Goal: Use online tool/utility: Utilize a website feature to perform a specific function

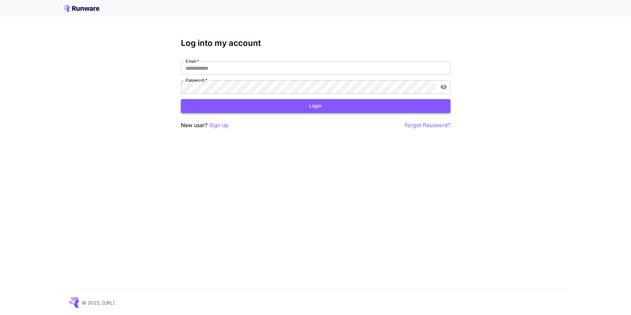
type input "**********"
click at [298, 105] on button "Login" at bounding box center [315, 106] width 269 height 14
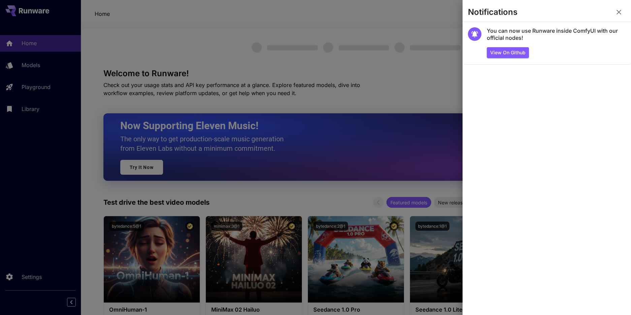
click at [615, 12] on icon "button" at bounding box center [619, 12] width 8 height 8
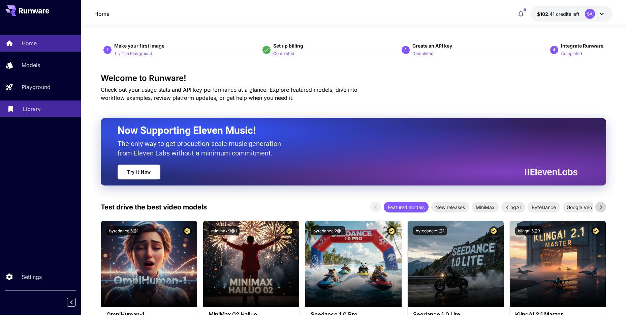
click at [34, 107] on p "Library" at bounding box center [32, 109] width 18 height 8
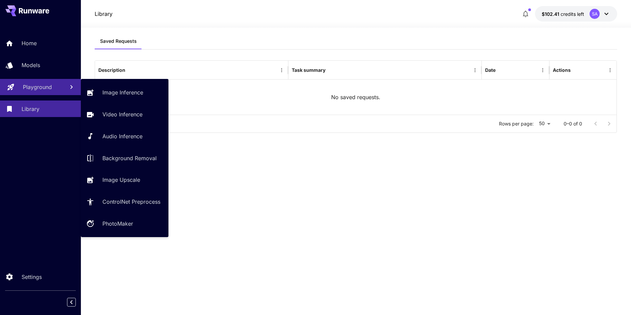
click at [58, 82] on link "Playground" at bounding box center [40, 87] width 81 height 17
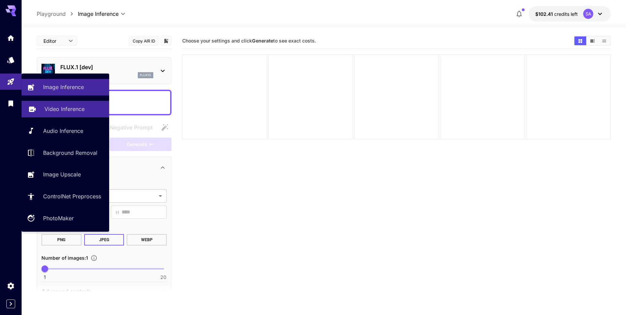
click at [45, 105] on p "Video Inference" at bounding box center [64, 109] width 40 height 8
type input "**********"
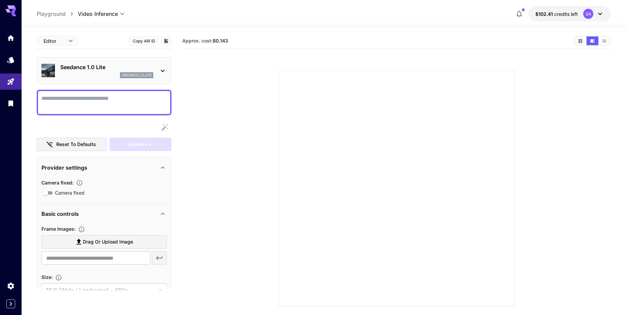
click at [125, 68] on p "Seedance 1.0 Lite" at bounding box center [106, 67] width 93 height 8
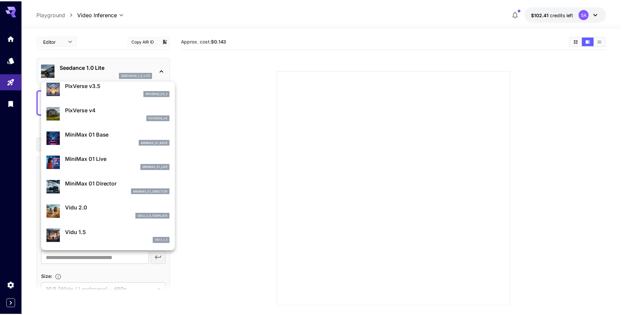
scroll to position [630, 0]
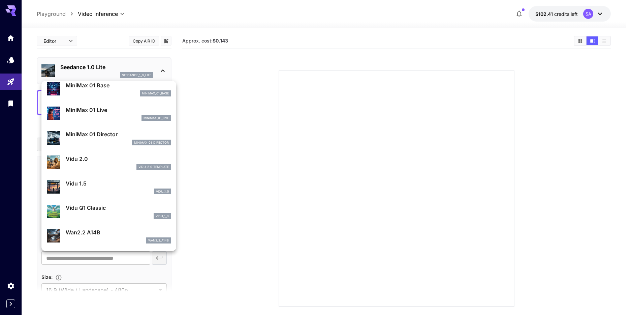
click at [214, 144] on div at bounding box center [315, 157] width 631 height 315
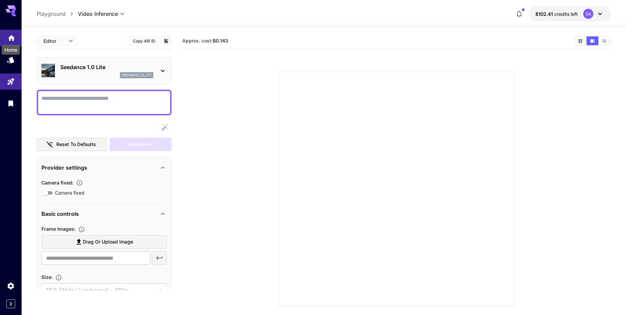
click at [12, 39] on icon "Home" at bounding box center [11, 37] width 8 height 8
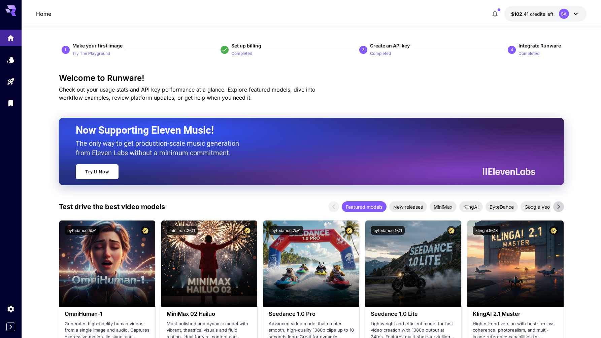
click at [302, 12] on div "Home $102.41 credits left SA" at bounding box center [311, 13] width 551 height 15
